Goal: Information Seeking & Learning: Learn about a topic

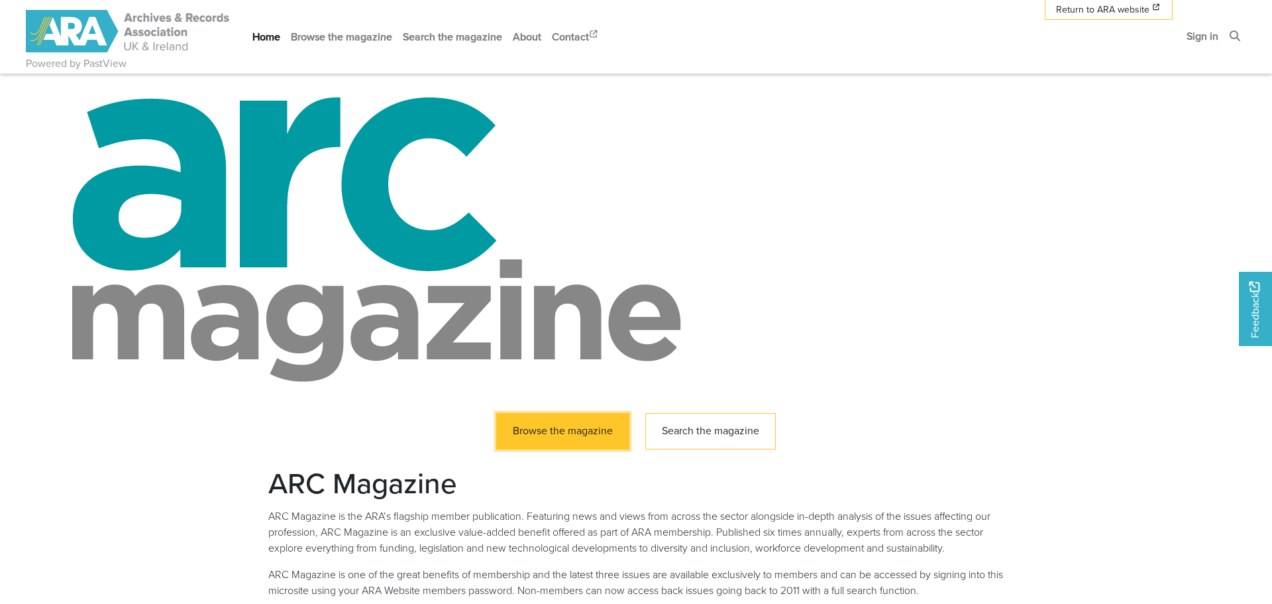
click at [547, 445] on link "Browse the magazine" at bounding box center [562, 431] width 133 height 36
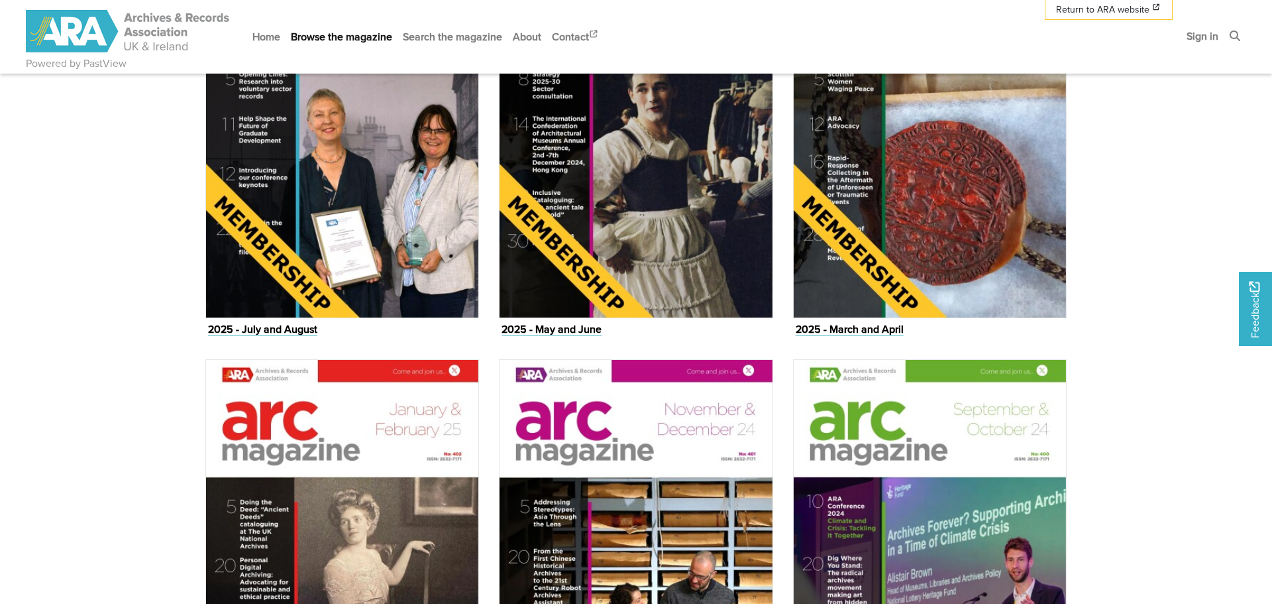
scroll to position [637, 0]
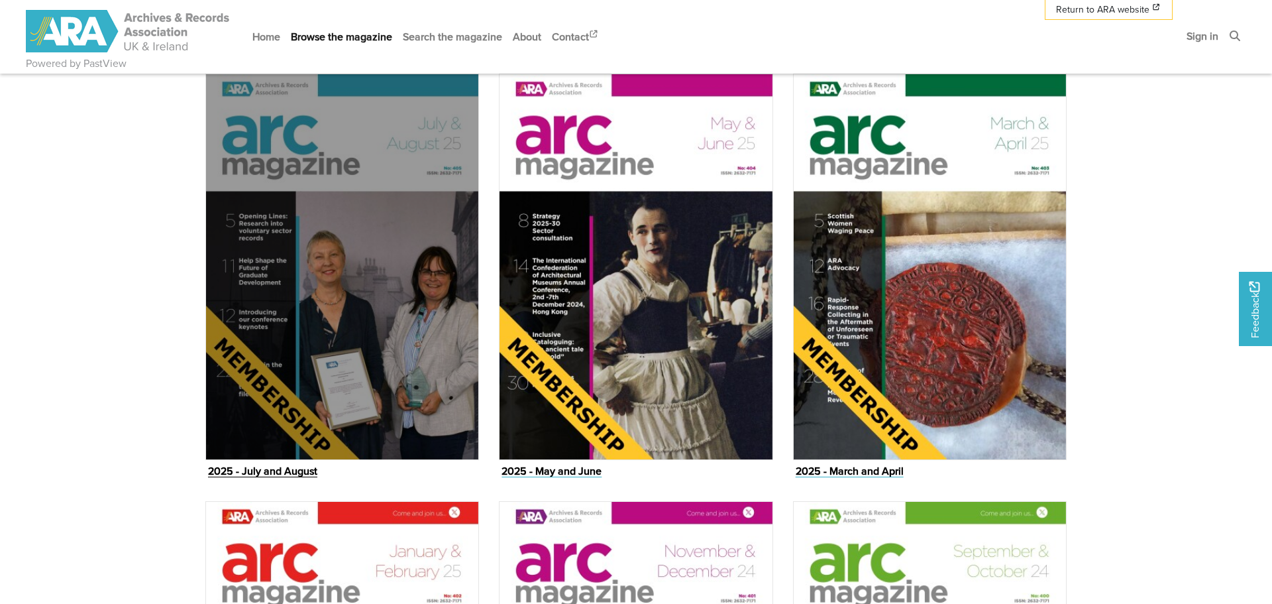
click at [321, 300] on img "Issue" at bounding box center [342, 267] width 274 height 386
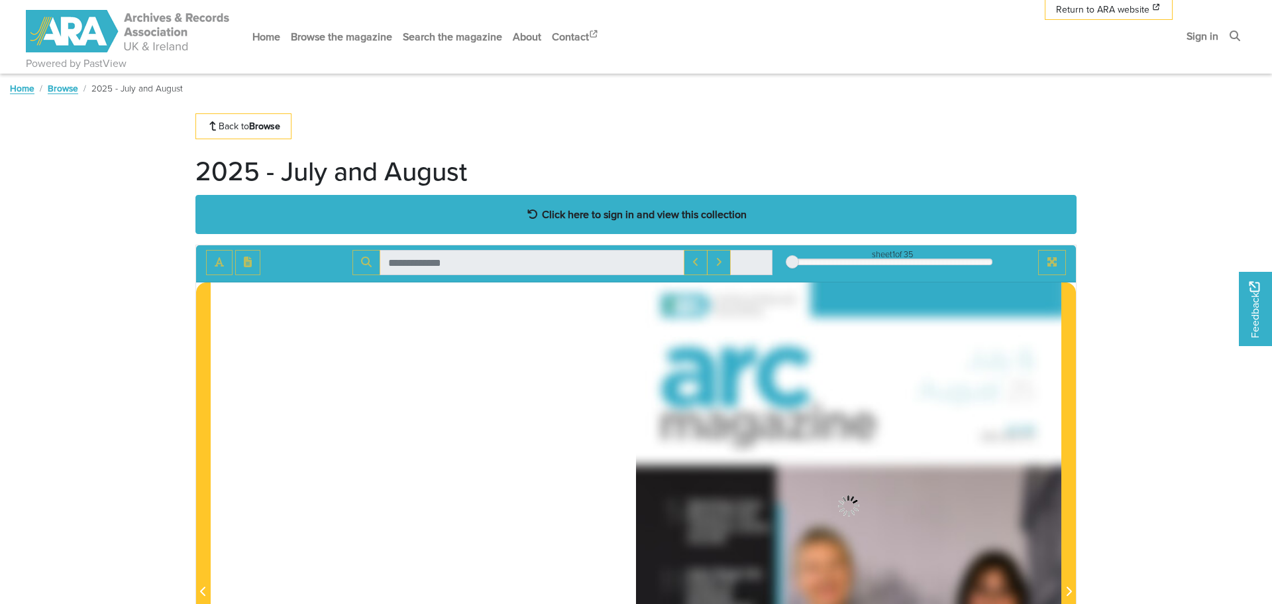
click at [576, 211] on strong "Click here to sign in and view this collection" at bounding box center [644, 214] width 205 height 15
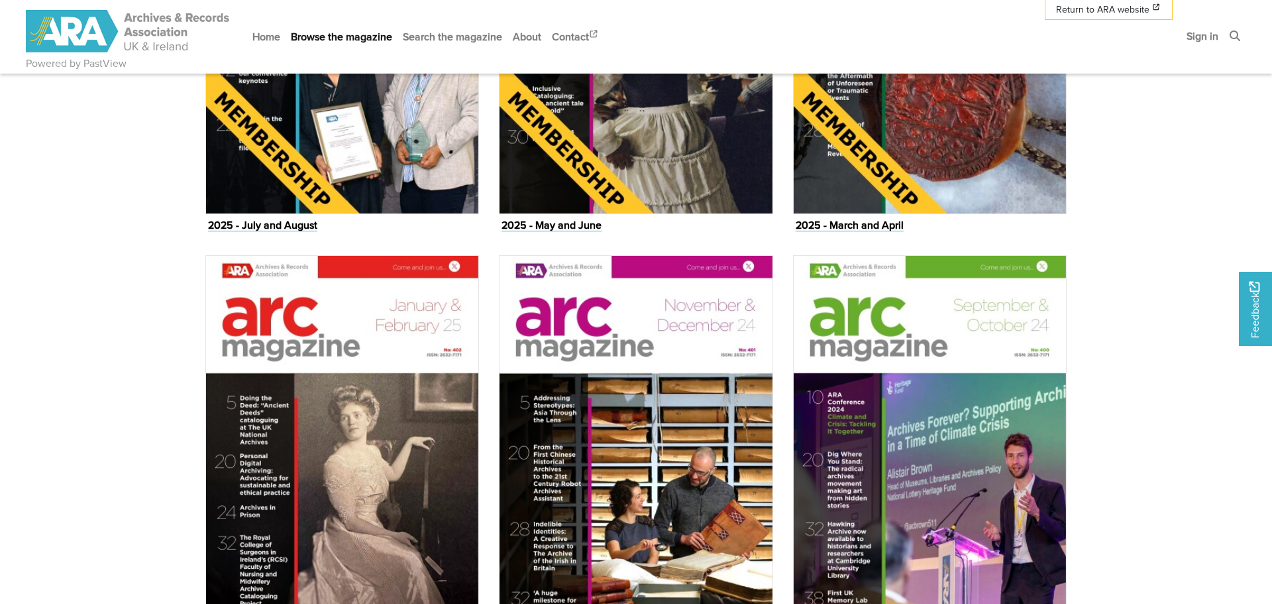
scroll to position [587, 0]
